Goal: Task Accomplishment & Management: Complete application form

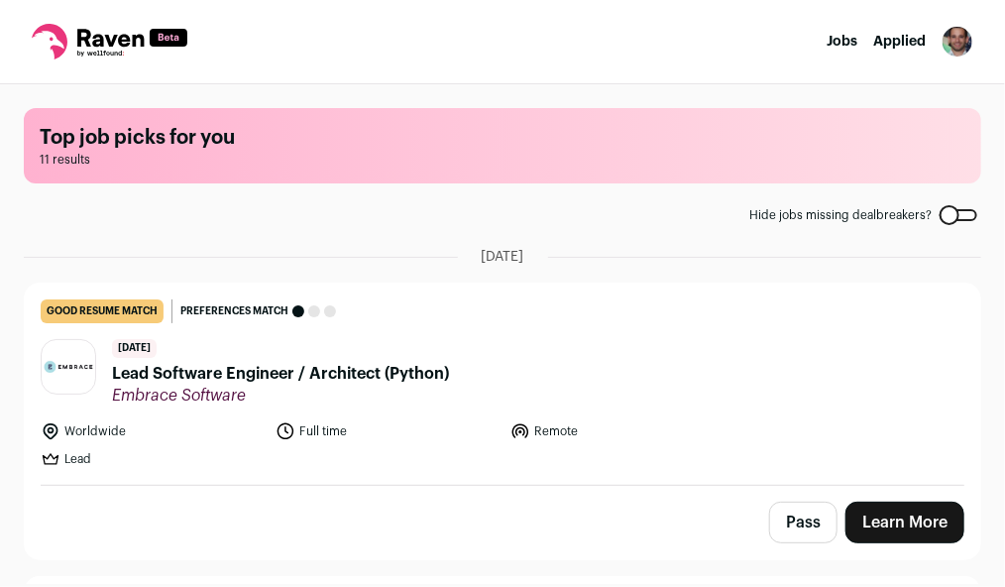
click at [105, 29] on icon at bounding box center [110, 42] width 156 height 36
click at [290, 21] on nav "Jobs Applied Settings Notifications Preferences Resume FAQs Logout" at bounding box center [502, 42] width 1005 height 84
click at [461, 55] on nav "Jobs Applied Settings Notifications Preferences Resume FAQs Logout" at bounding box center [502, 42] width 1005 height 84
click at [586, 188] on main "Top job picks for you 11 results Hide jobs missing dealbreakers? [DATE] good re…" at bounding box center [502, 333] width 1005 height 499
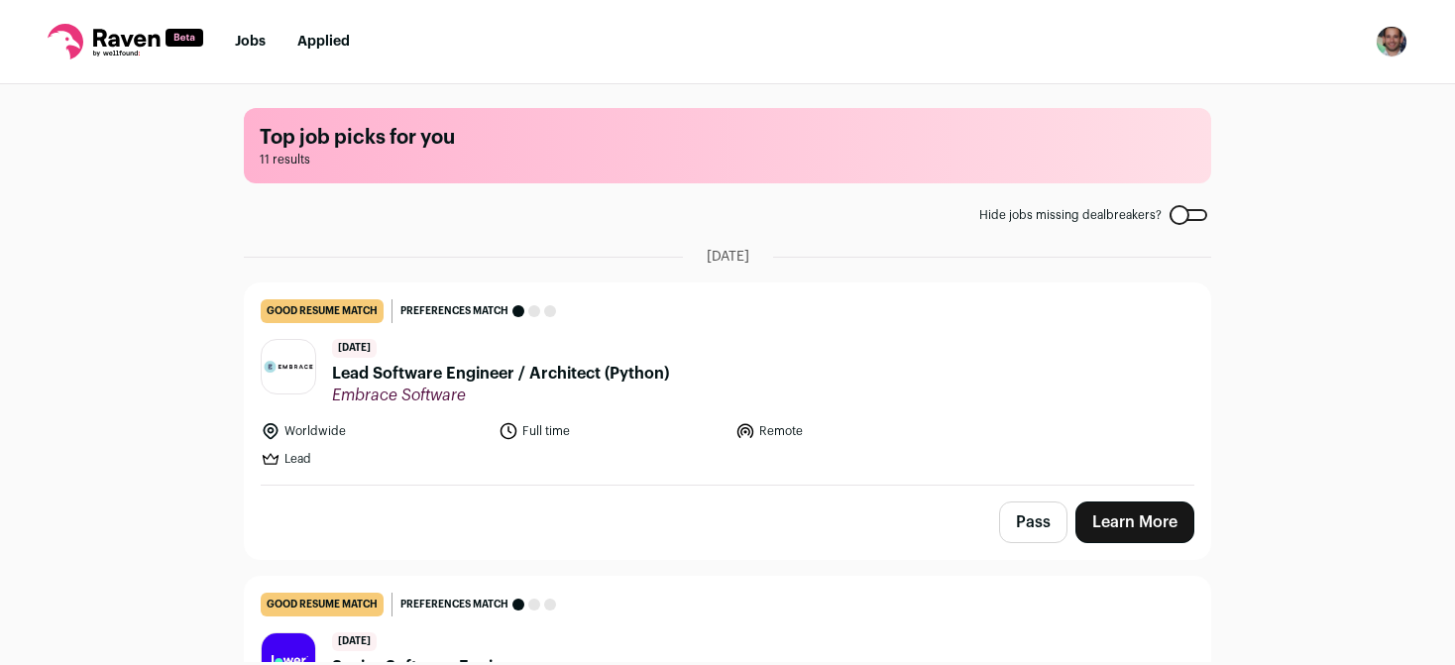
click at [1004, 388] on div "Top job picks for you 11 results Hide jobs missing dealbreakers? September 1st,…" at bounding box center [727, 373] width 1455 height 578
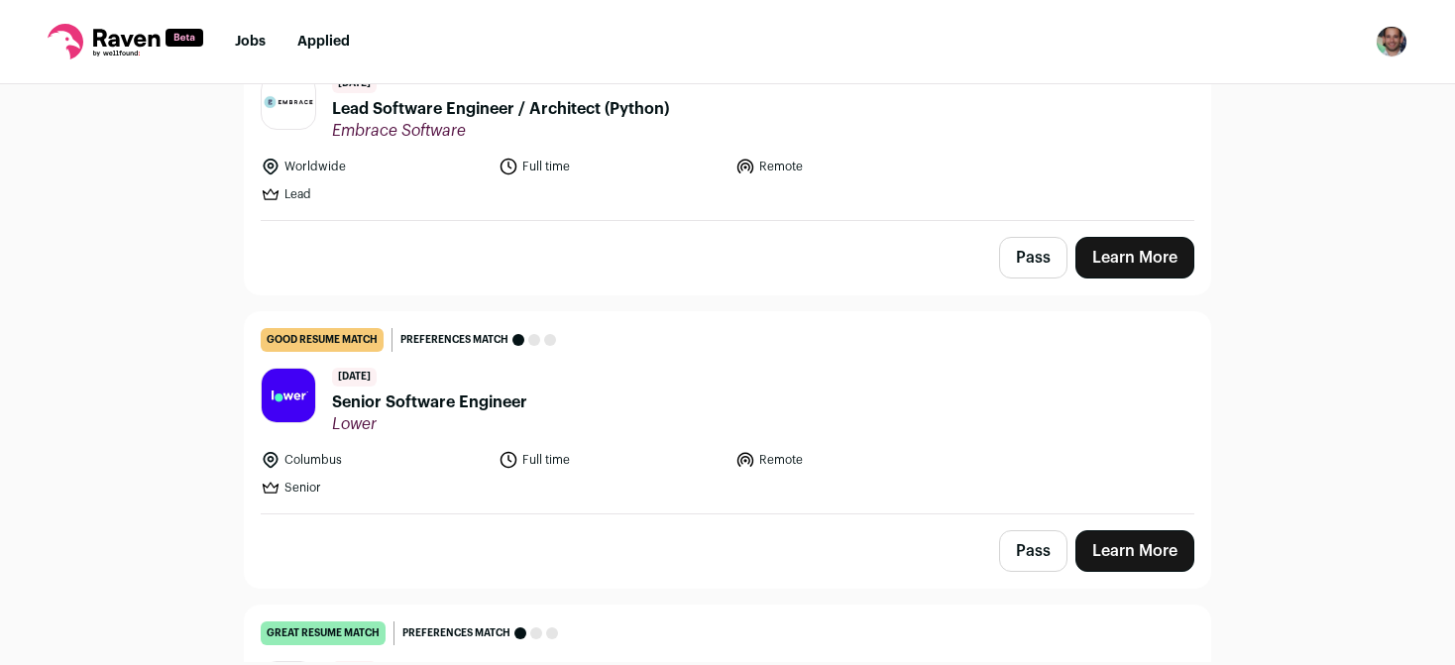
scroll to position [281, 0]
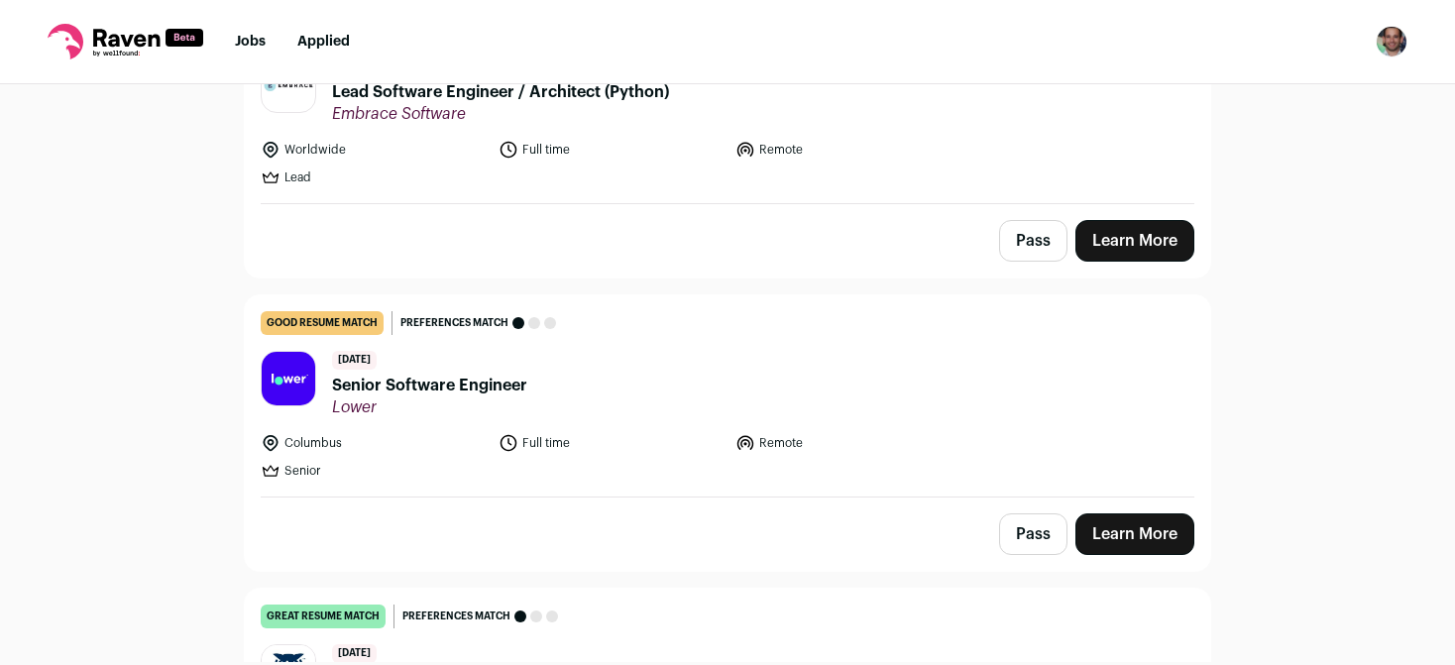
click at [430, 378] on span "Senior Software Engineer" at bounding box center [429, 386] width 195 height 24
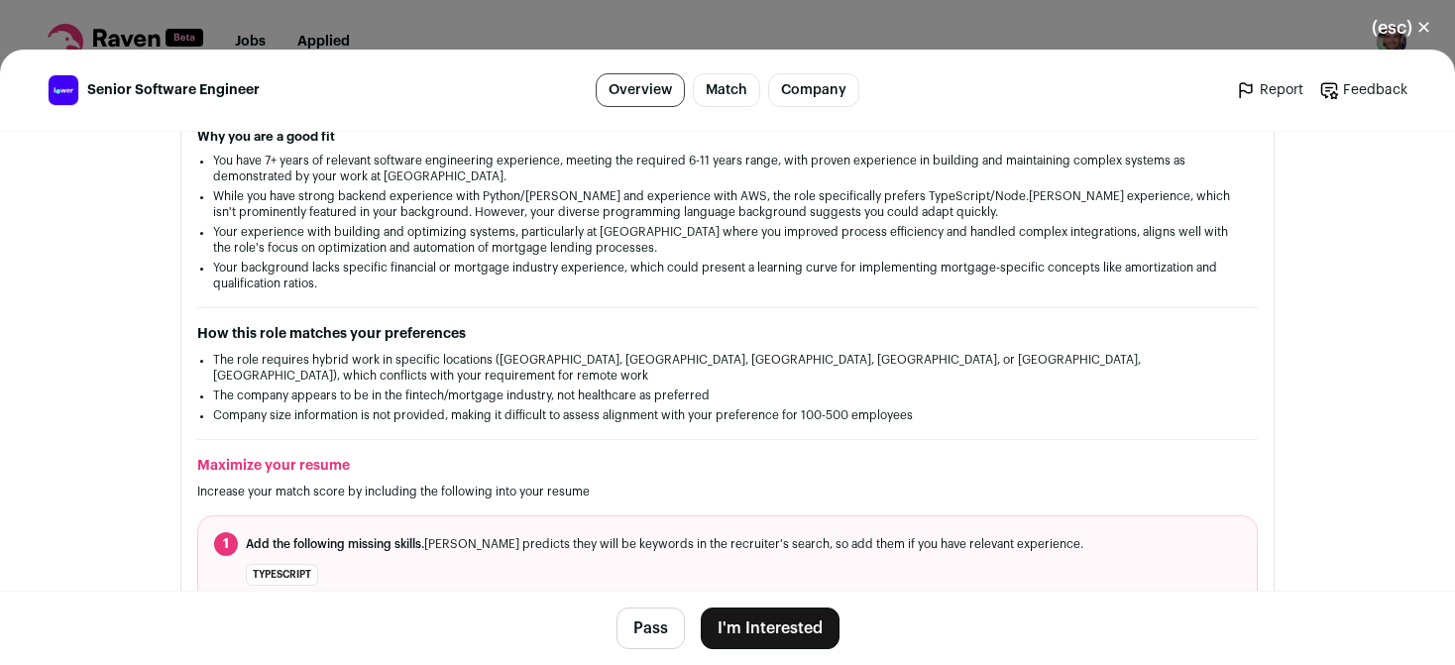
scroll to position [385, 0]
click at [636, 586] on button "Pass" at bounding box center [650, 629] width 68 height 42
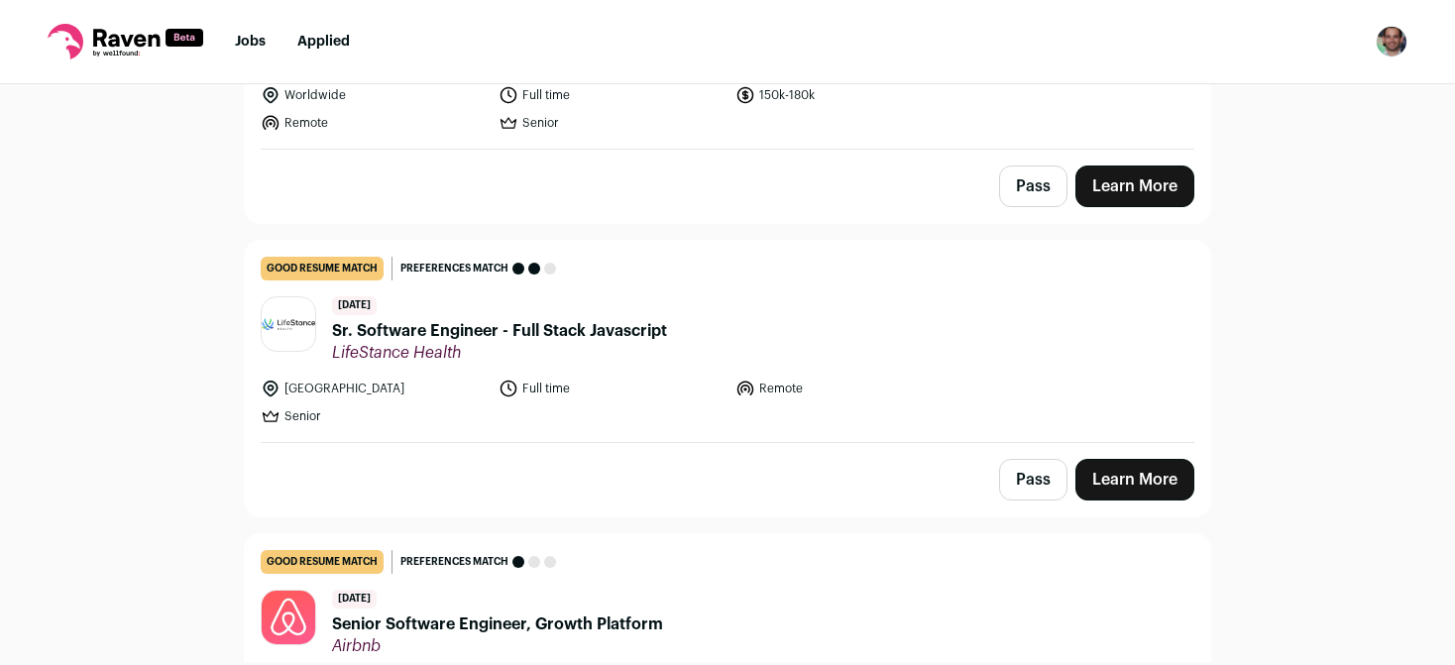
scroll to position [1518, 0]
click at [484, 326] on span "Sr. Software Engineer - Full Stack Javascript" at bounding box center [499, 330] width 335 height 24
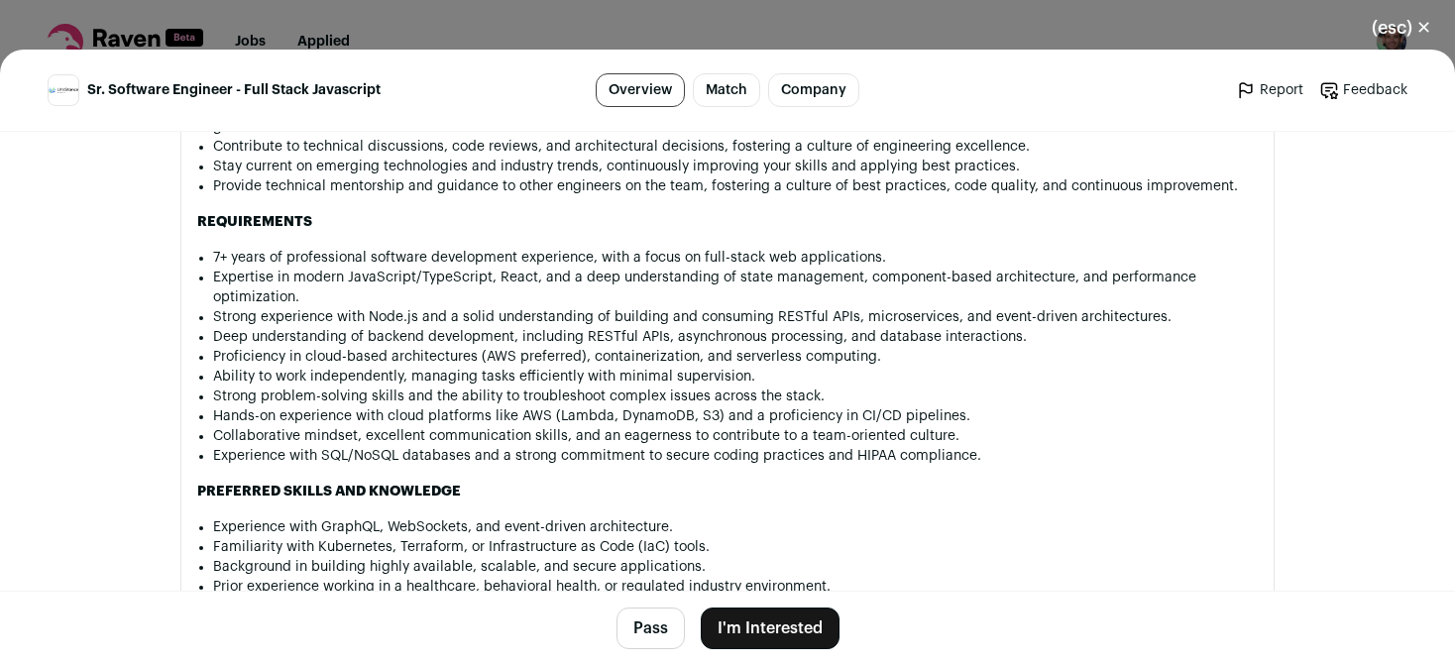
scroll to position [1657, 0]
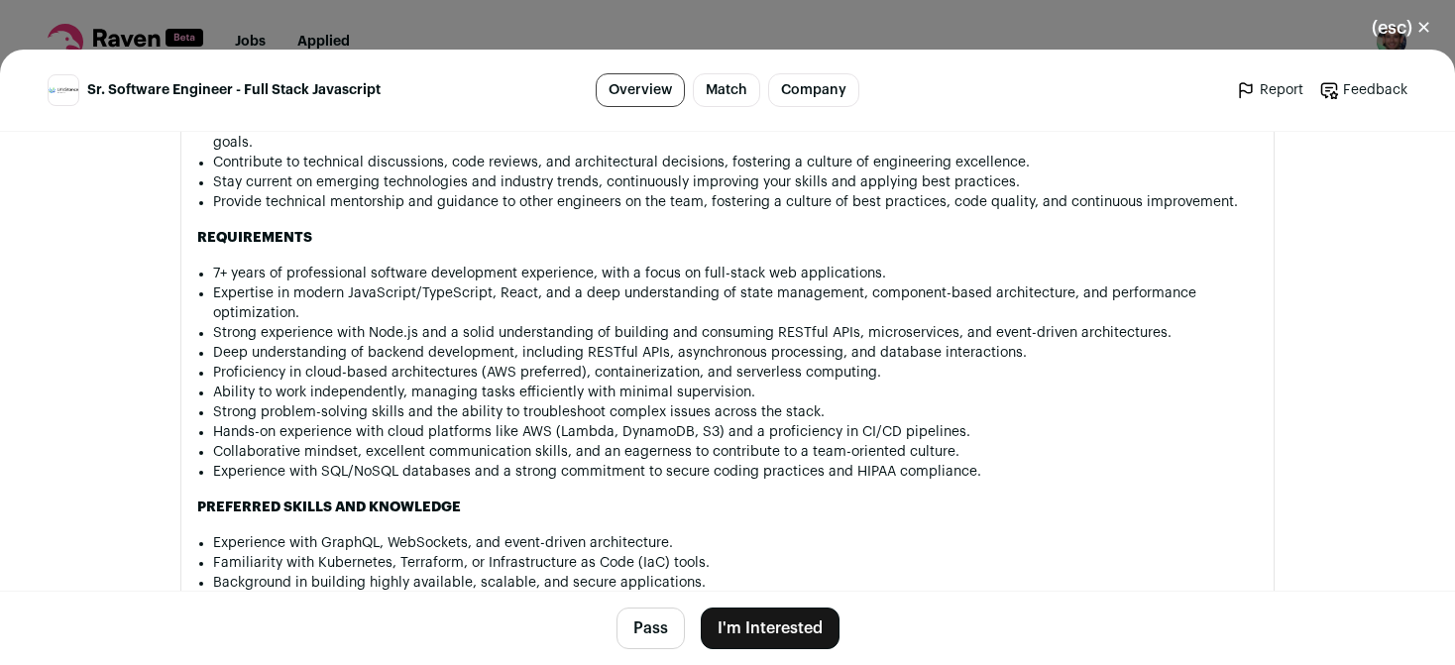
click at [746, 633] on button "I'm Interested" at bounding box center [770, 629] width 139 height 42
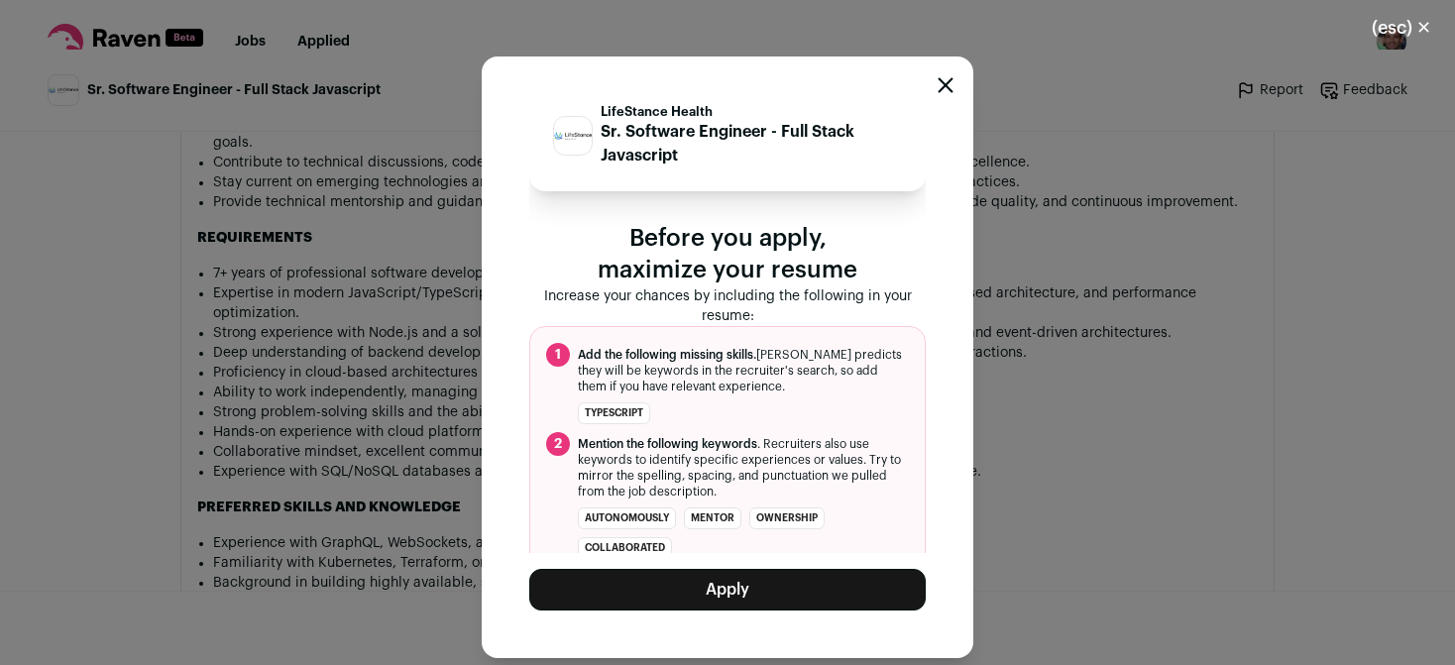
scroll to position [45, 0]
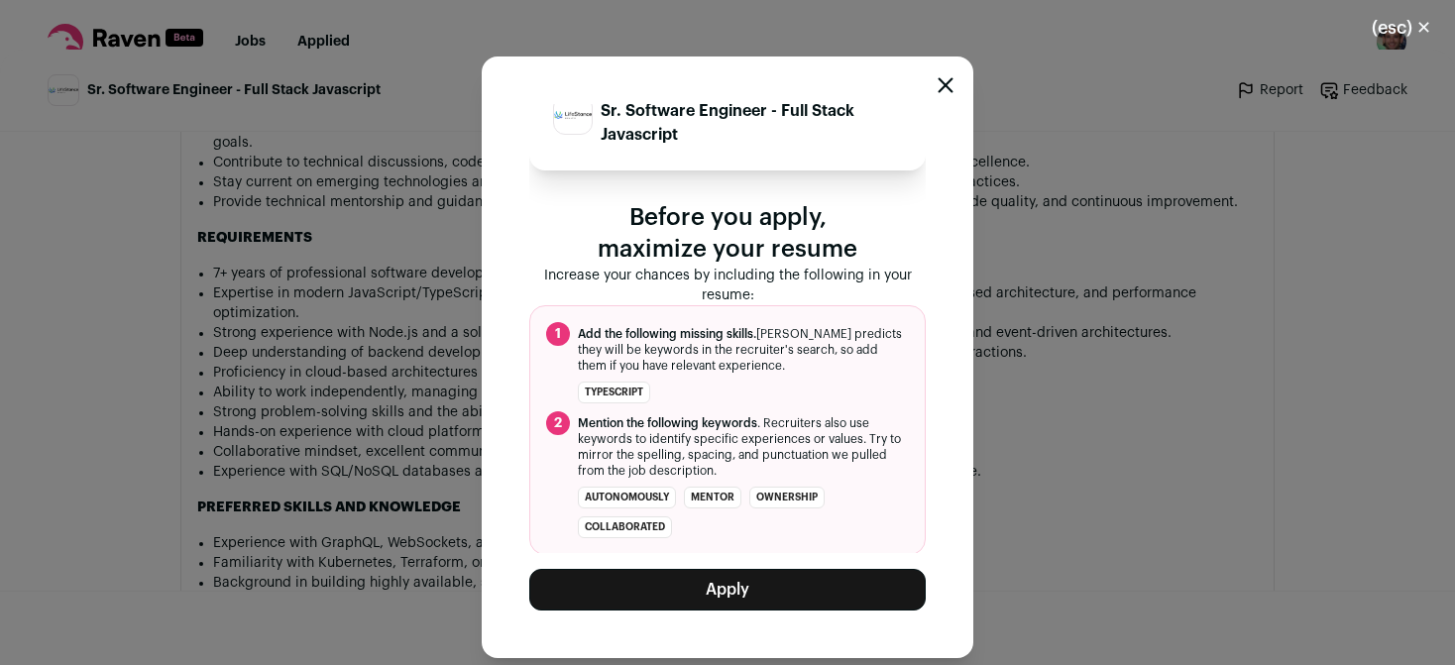
click at [725, 601] on button "Apply" at bounding box center [727, 590] width 396 height 42
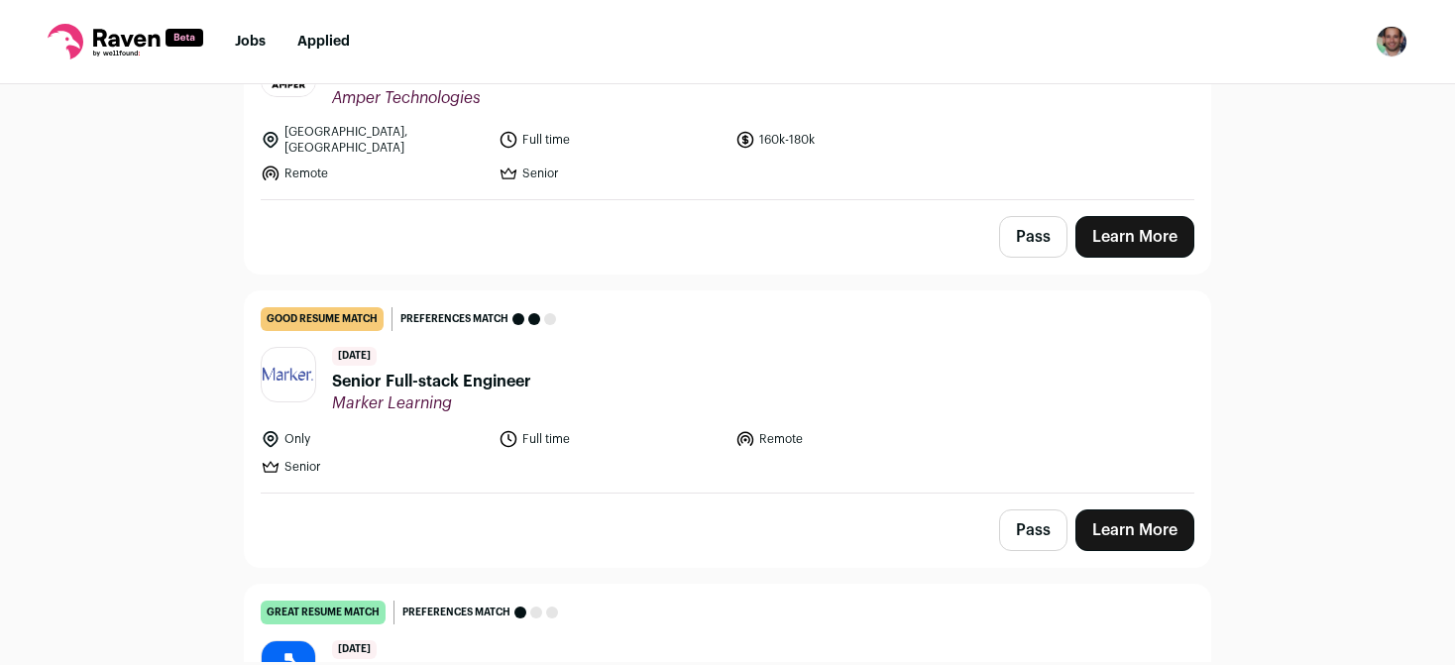
scroll to position [2573, 0]
